Goal: Information Seeking & Learning: Check status

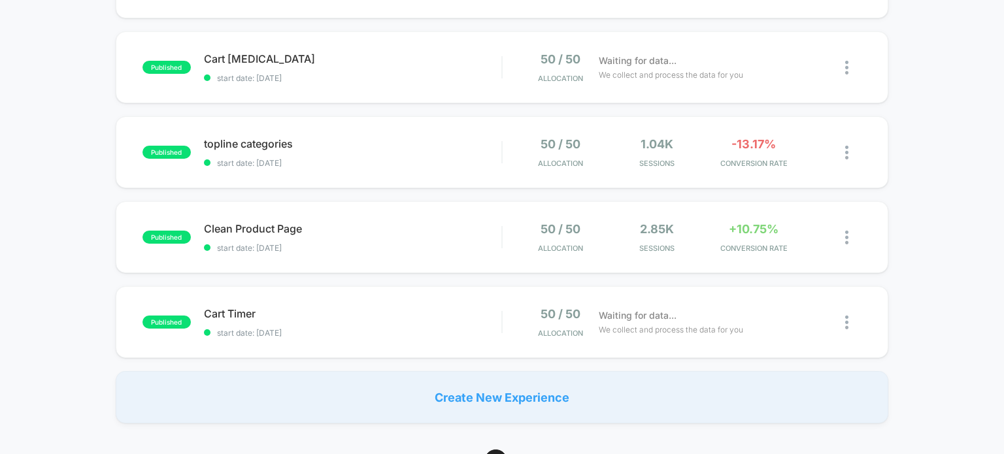
scroll to position [65, 0]
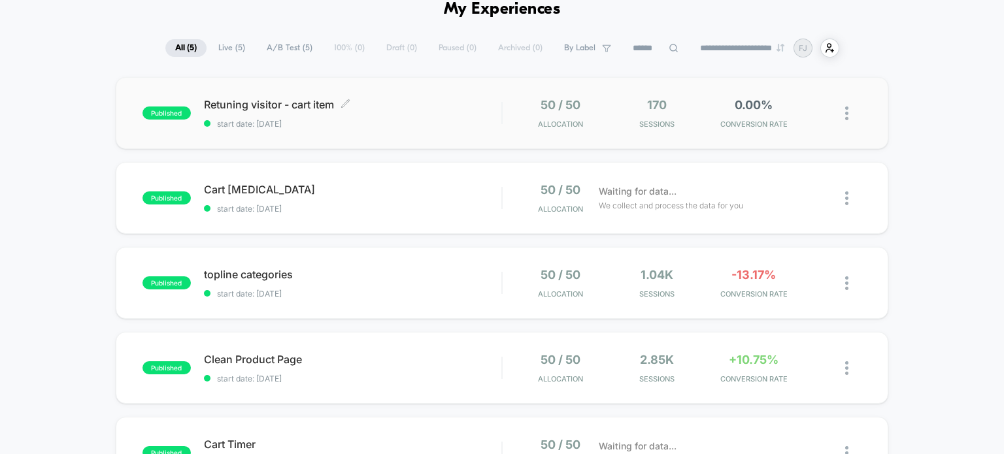
click at [491, 105] on span "Retuning visitor - cart item Click to edit experience details" at bounding box center [353, 104] width 298 height 13
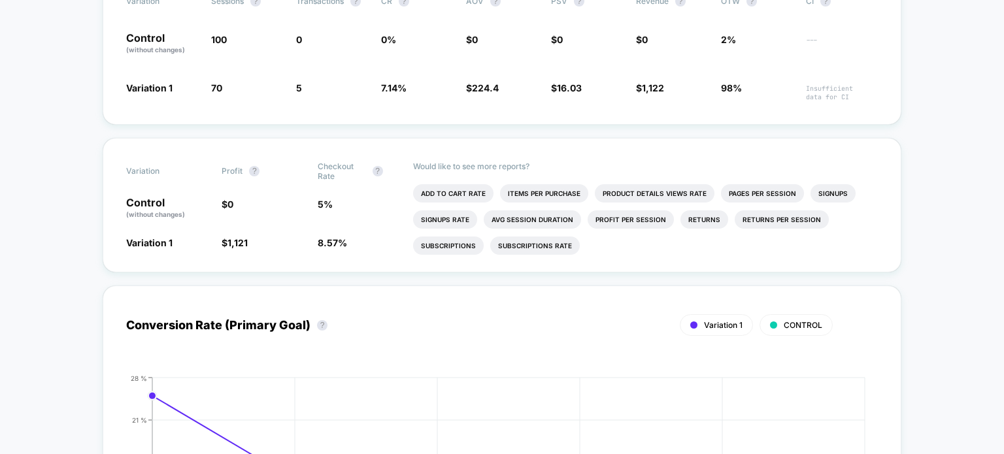
scroll to position [261, 0]
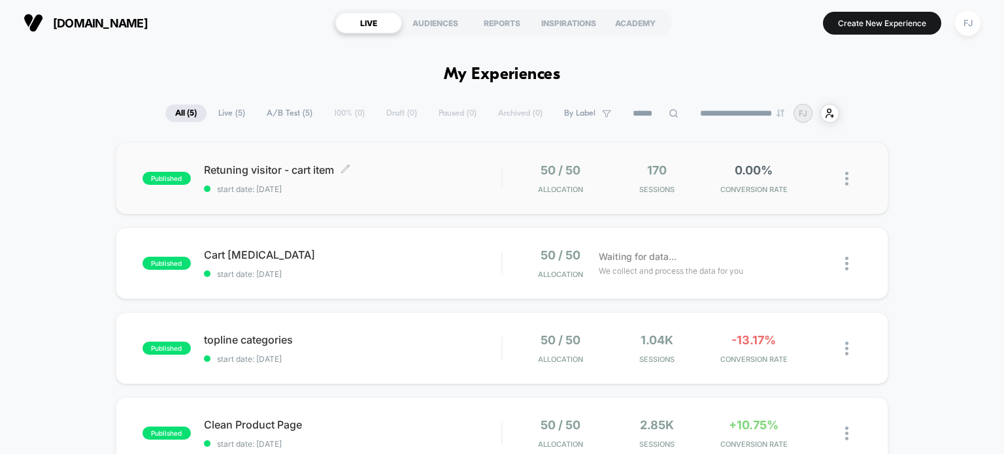
click at [489, 169] on span "Retuning visitor - cart item Click to edit experience details" at bounding box center [353, 169] width 298 height 13
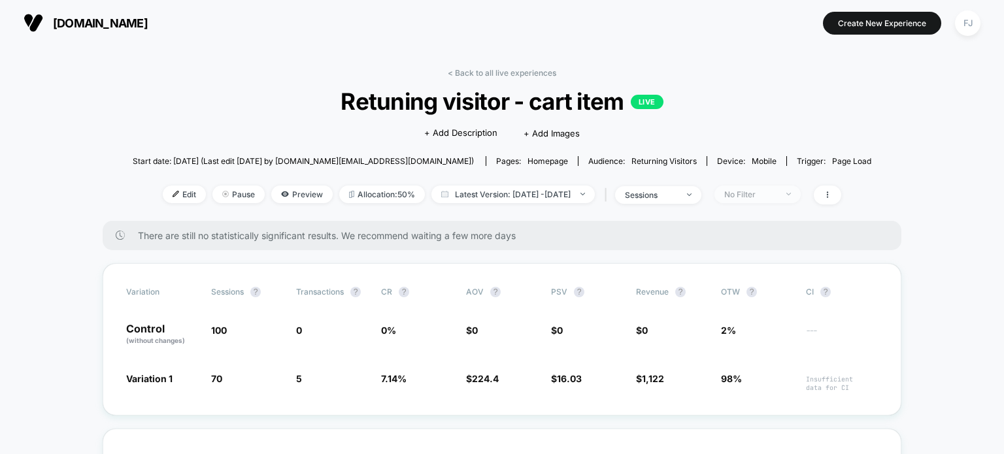
click at [774, 190] on div "No Filter" at bounding box center [750, 195] width 52 height 10
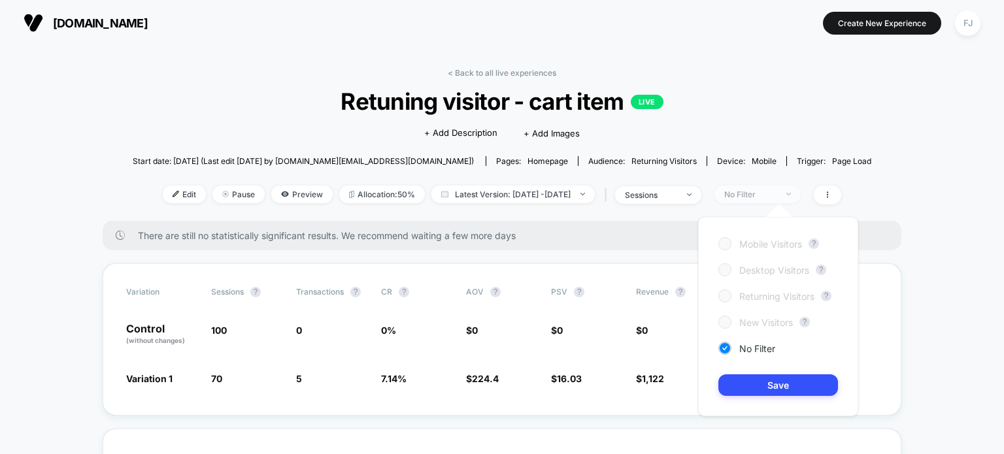
click at [772, 190] on div "No Filter" at bounding box center [750, 195] width 52 height 10
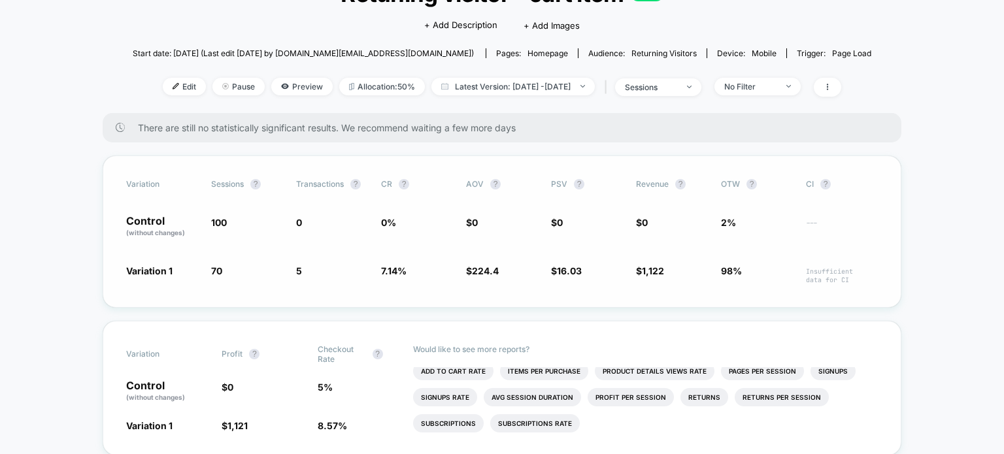
scroll to position [131, 0]
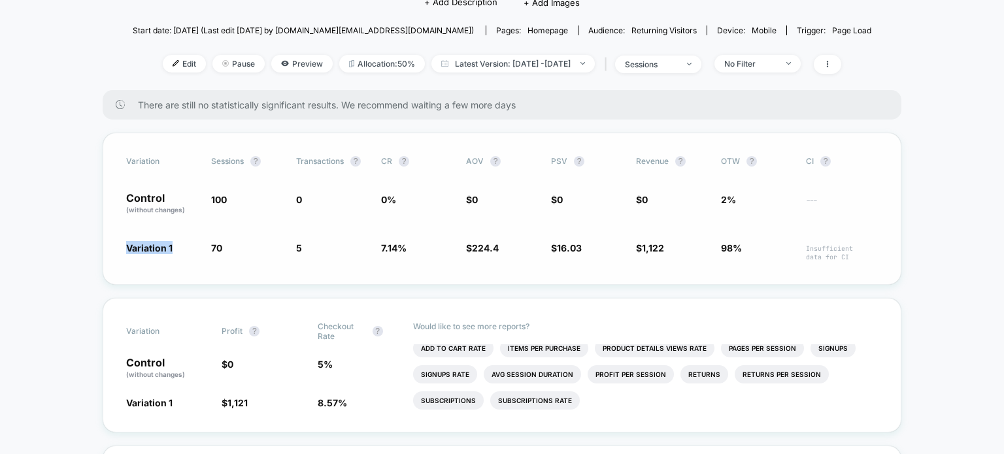
drag, startPoint x: 110, startPoint y: 256, endPoint x: 173, endPoint y: 256, distance: 62.7
click at [173, 256] on div "Variation Sessions ? Transactions ? CR ? AOV ? PSV ? Revenue ? OTW ? CI ? Contr…" at bounding box center [502, 209] width 799 height 152
click at [180, 256] on span "Variation 1" at bounding box center [162, 251] width 72 height 20
